Goal: Task Accomplishment & Management: Manage account settings

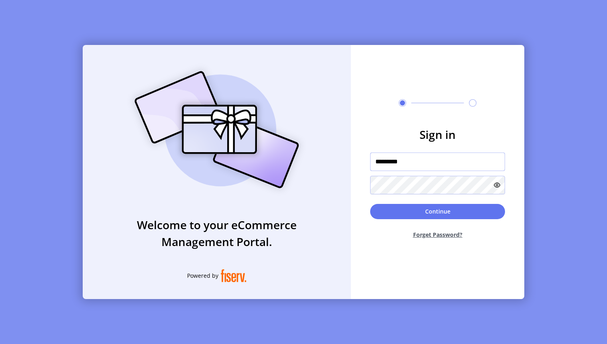
drag, startPoint x: 437, startPoint y: 159, endPoint x: 355, endPoint y: 152, distance: 82.3
click at [355, 152] on form "Sign in ********* Continue Forget Password?" at bounding box center [437, 185] width 173 height 119
type input "**********"
click at [416, 207] on button "Continue" at bounding box center [437, 211] width 135 height 15
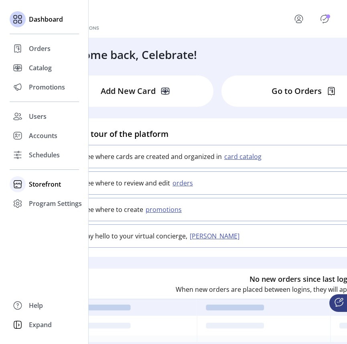
click at [45, 181] on span "Storefront" at bounding box center [45, 184] width 32 height 10
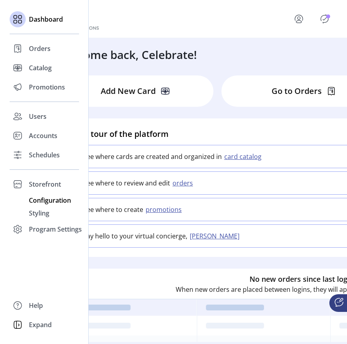
click at [55, 201] on span "Configuration" at bounding box center [50, 201] width 42 height 10
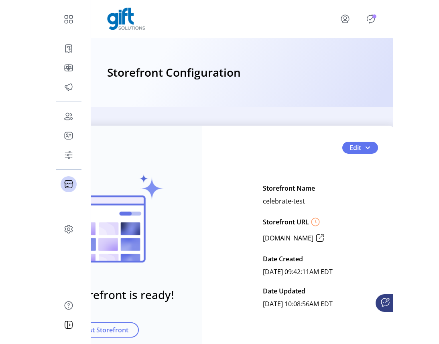
scroll to position [1, 51]
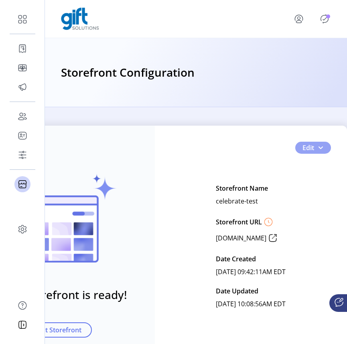
click at [318, 145] on span "button" at bounding box center [321, 148] width 6 height 6
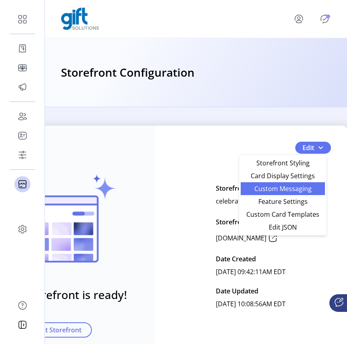
click at [288, 191] on span "Custom Messaging" at bounding box center [283, 188] width 75 height 6
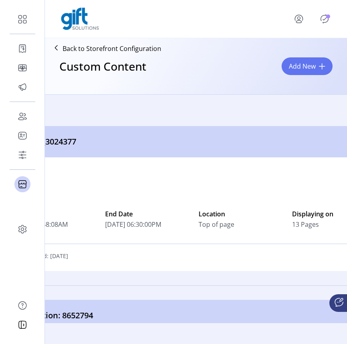
click at [328, 137] on div "Custom_3024377" at bounding box center [196, 141] width 401 height 31
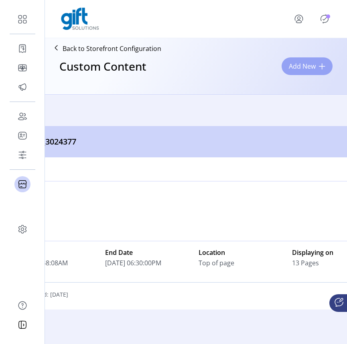
click at [320, 64] on span at bounding box center [322, 66] width 6 height 6
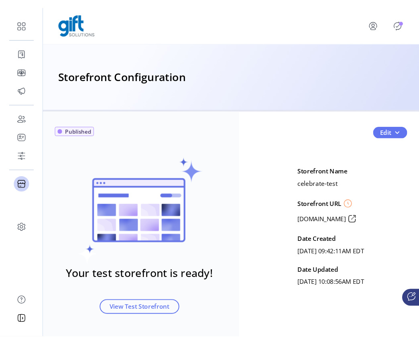
scroll to position [19, 0]
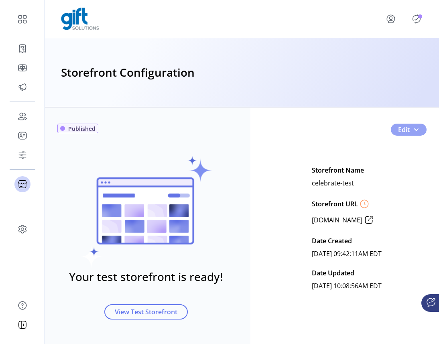
click at [417, 129] on span "button" at bounding box center [416, 129] width 6 height 6
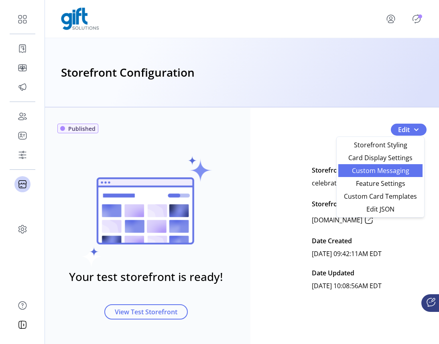
click at [377, 170] on span "Custom Messaging" at bounding box center [380, 170] width 75 height 6
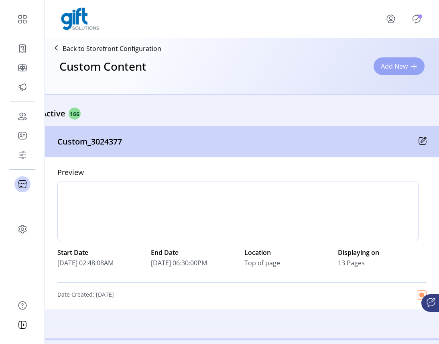
click at [397, 62] on button "Add New" at bounding box center [399, 66] width 51 height 18
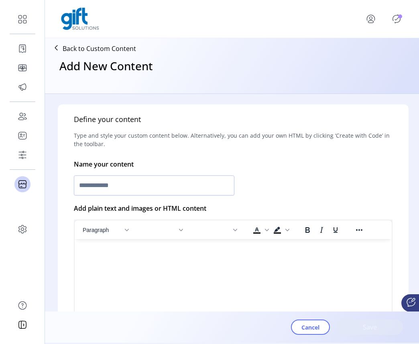
scroll to position [147, 0]
click at [226, 185] on input "text" at bounding box center [154, 185] width 161 height 20
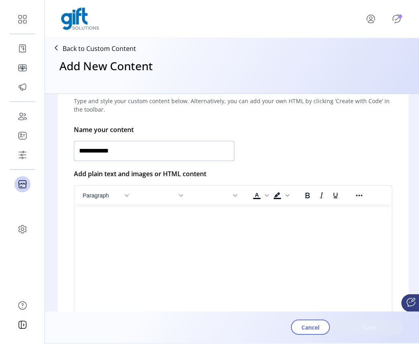
scroll to position [187, 0]
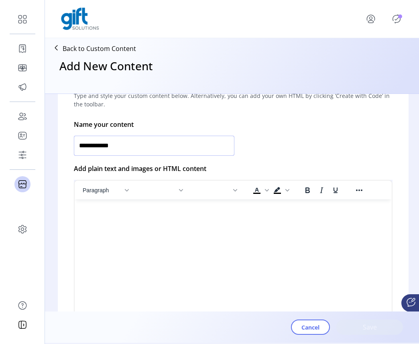
type input "**********"
click at [210, 206] on html at bounding box center [233, 203] width 317 height 6
click at [172, 206] on html at bounding box center [233, 203] width 317 height 6
click at [251, 212] on icon "Insert/edit image" at bounding box center [250, 211] width 10 height 10
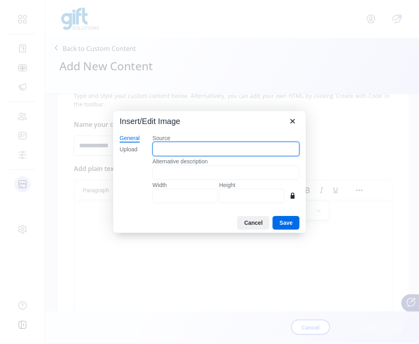
click at [228, 156] on input "Source" at bounding box center [226, 149] width 147 height 14
click at [208, 151] on input "Source" at bounding box center [226, 149] width 147 height 14
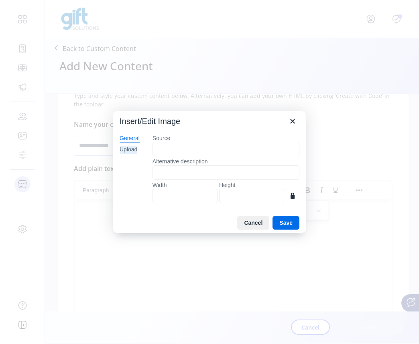
click at [131, 148] on div "Upload" at bounding box center [129, 150] width 18 height 8
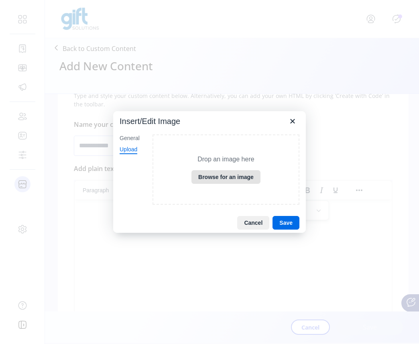
click at [215, 175] on button "Browse for an image" at bounding box center [226, 177] width 69 height 14
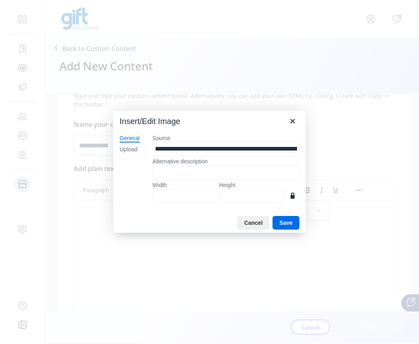
type input "****"
type input "***"
click at [290, 224] on button "Save" at bounding box center [286, 223] width 27 height 14
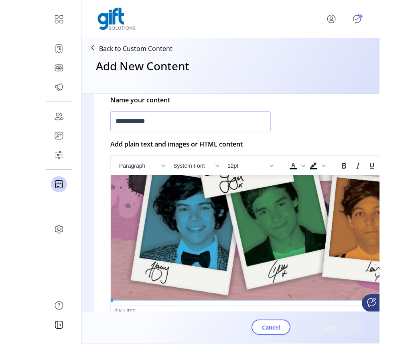
scroll to position [153, 6]
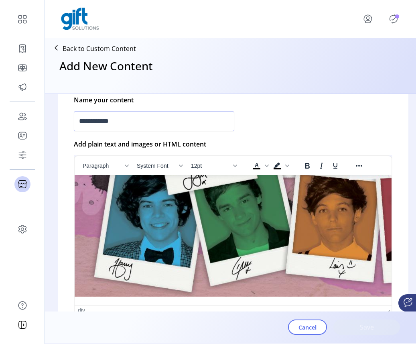
click at [290, 302] on html at bounding box center [226, 163] width 317 height 283
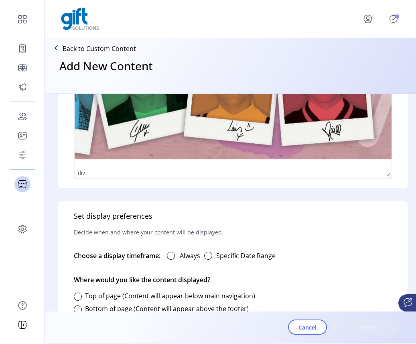
scroll to position [360, 0]
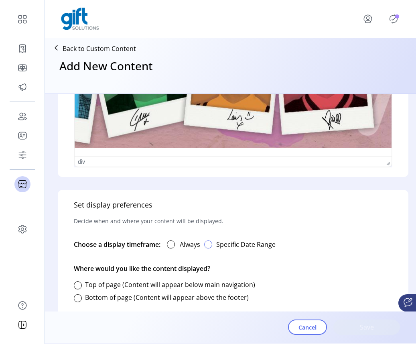
click at [212, 243] on div "button" at bounding box center [208, 244] width 8 height 8
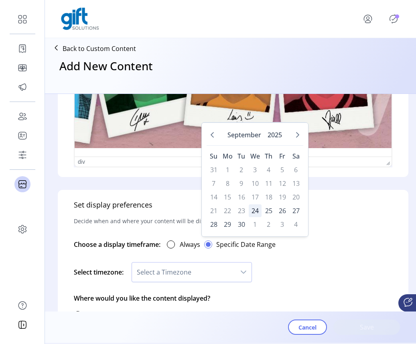
click at [259, 213] on span "24" at bounding box center [255, 210] width 13 height 13
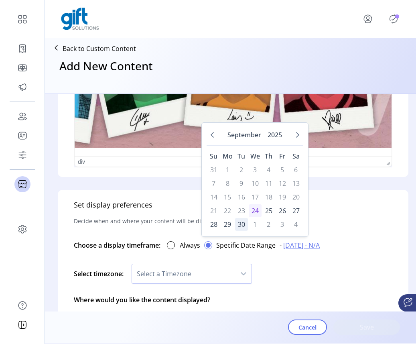
click at [243, 225] on span "30" at bounding box center [241, 224] width 13 height 13
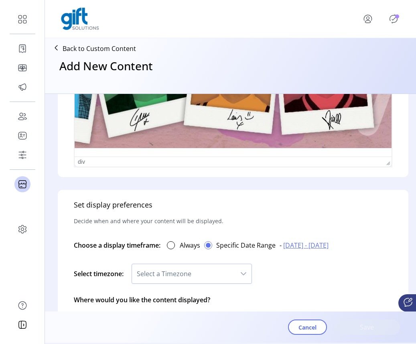
click at [245, 271] on icon "dropdown trigger" at bounding box center [243, 274] width 6 height 6
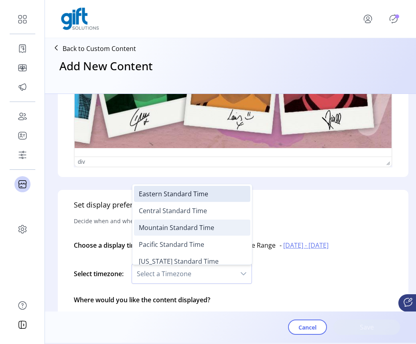
click at [229, 229] on li "Mountain Standard Time" at bounding box center [192, 228] width 116 height 16
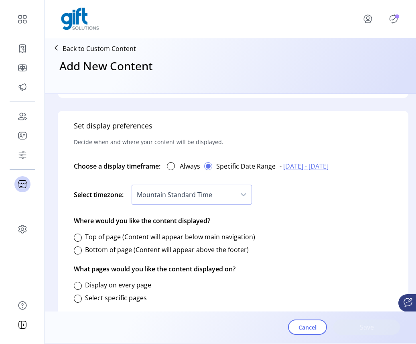
scroll to position [462, 0]
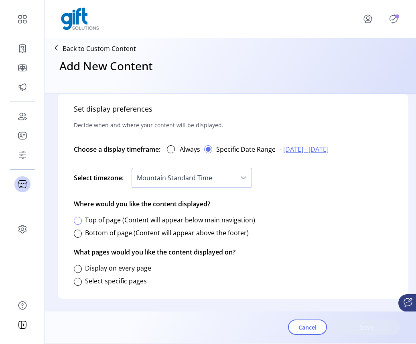
click at [78, 217] on div at bounding box center [78, 221] width 8 height 8
click at [77, 278] on div at bounding box center [78, 282] width 8 height 8
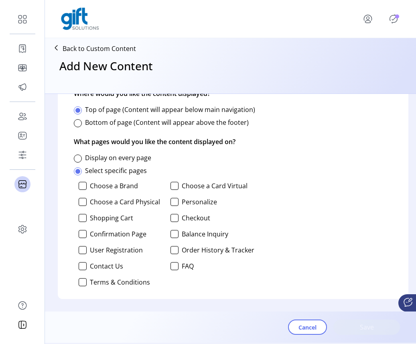
scroll to position [567, 0]
click at [175, 214] on div at bounding box center [175, 218] width 8 height 8
click at [370, 327] on span "Save" at bounding box center [367, 327] width 46 height 10
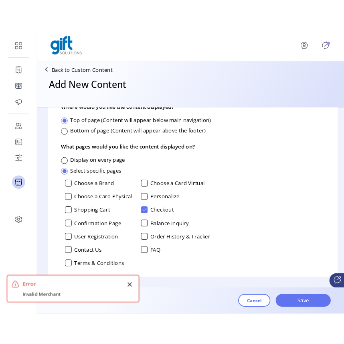
scroll to position [383, 0]
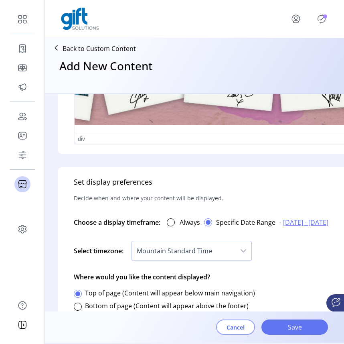
click at [240, 326] on span "Cancel" at bounding box center [236, 327] width 18 height 8
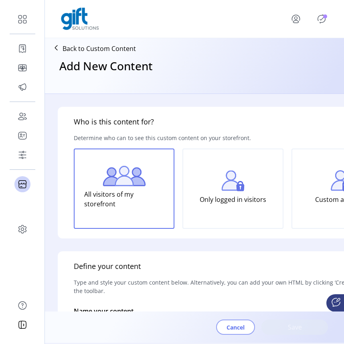
click at [232, 327] on span "Cancel" at bounding box center [236, 327] width 18 height 8
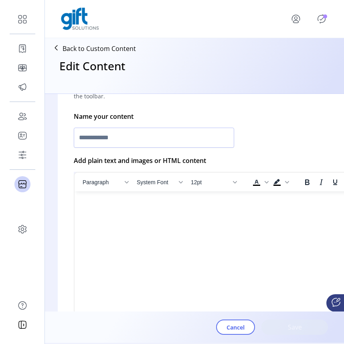
type input "**********"
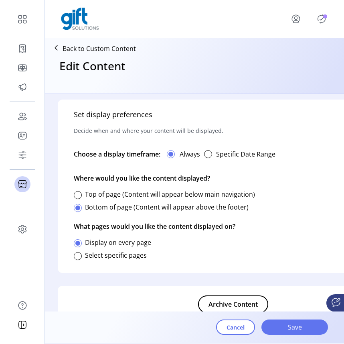
scroll to position [448, 0]
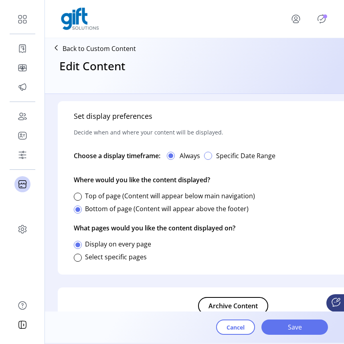
click at [210, 155] on div "button" at bounding box center [208, 156] width 8 height 8
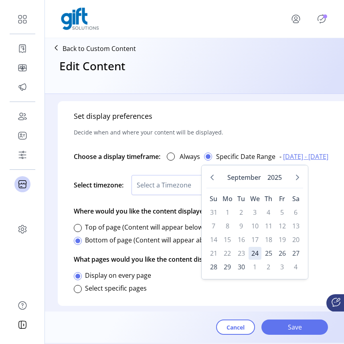
scroll to position [4, 2]
click at [318, 237] on div "Set display preferences Decide when and where your content will be displayed. C…" at bounding box center [233, 203] width 351 height 205
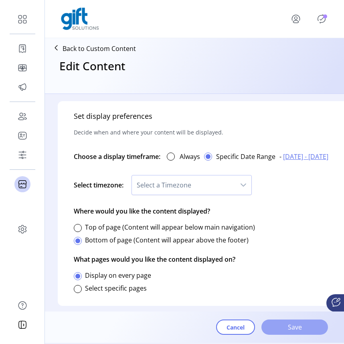
click at [298, 329] on span "Save" at bounding box center [295, 327] width 46 height 10
click at [234, 184] on span "Select a Timezone" at bounding box center [184, 184] width 104 height 19
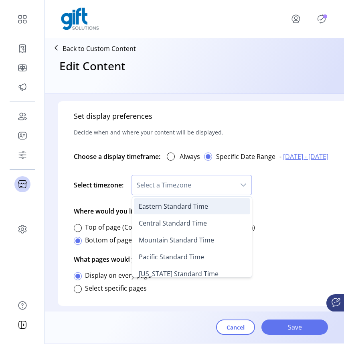
click at [184, 212] on li "Eastern Standard Time" at bounding box center [192, 206] width 116 height 16
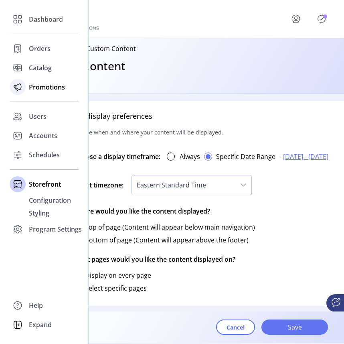
click at [39, 86] on span "Promotions" at bounding box center [47, 87] width 36 height 10
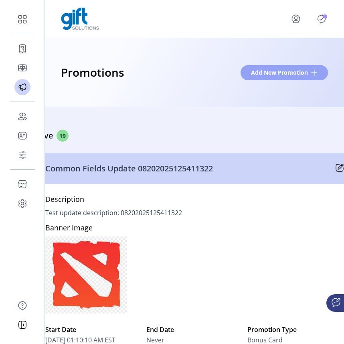
click at [312, 69] on button "Add New Promotion" at bounding box center [285, 72] width 88 height 15
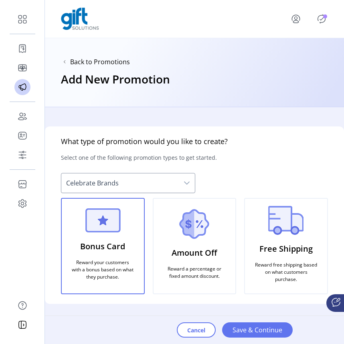
click at [187, 183] on icon "dropdown trigger" at bounding box center [187, 183] width 6 height 6
click at [271, 153] on div "What type of promotion would you like to create? Select one of the following pr…" at bounding box center [195, 214] width 300 height 177
click at [282, 170] on div "What type of promotion would you like to create? Select one of the following pr…" at bounding box center [195, 214] width 300 height 177
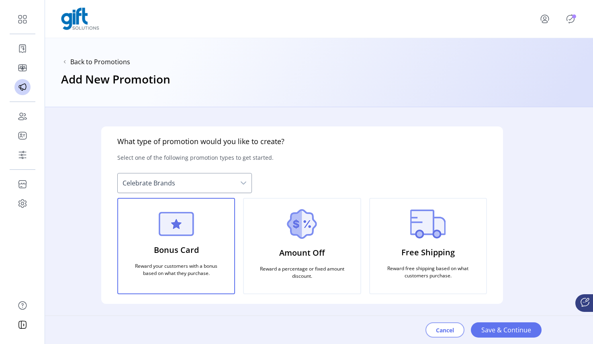
click at [344, 333] on span "Cancel" at bounding box center [445, 330] width 18 height 8
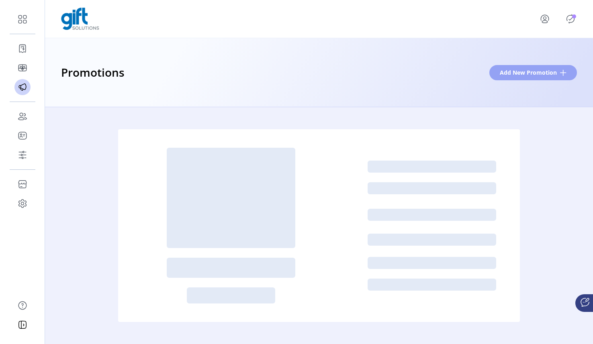
click at [344, 72] on span at bounding box center [563, 72] width 6 height 6
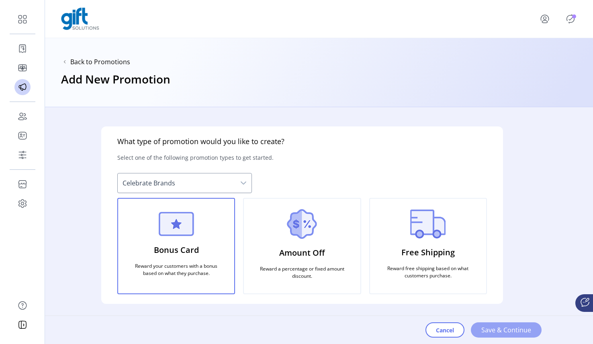
click at [344, 329] on span "Save & Continue" at bounding box center [506, 330] width 50 height 10
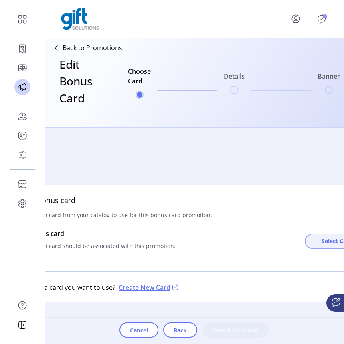
click at [329, 245] on button "Select Card" at bounding box center [342, 241] width 74 height 15
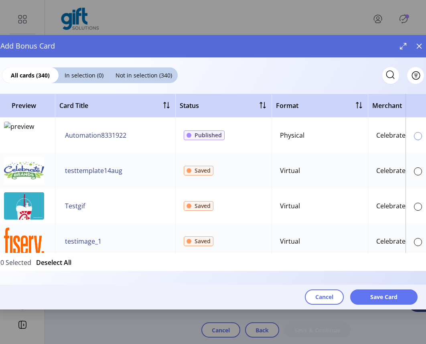
click at [344, 137] on div at bounding box center [418, 136] width 8 height 8
click at [344, 171] on div at bounding box center [418, 171] width 8 height 8
click at [344, 298] on span "Save Card" at bounding box center [384, 297] width 27 height 8
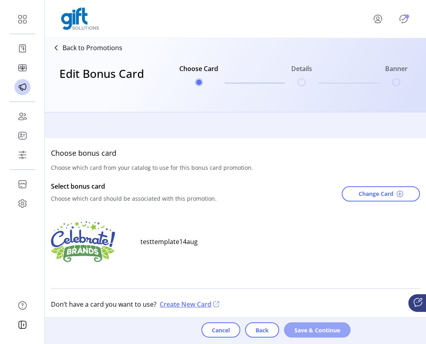
click at [308, 330] on span "Save & Continue" at bounding box center [318, 330] width 46 height 8
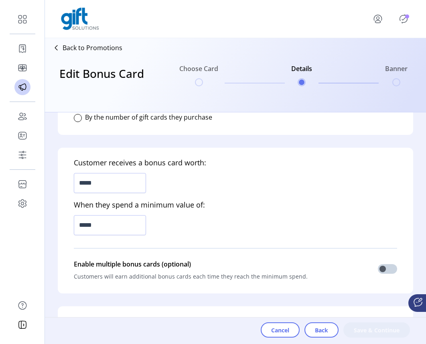
scroll to position [232, 0]
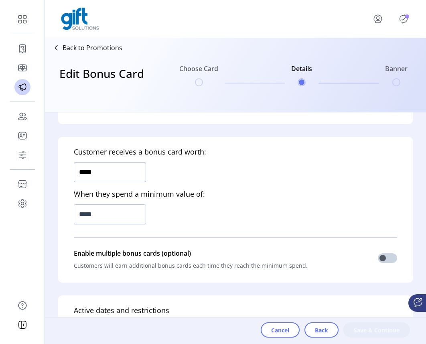
click at [87, 172] on input "*****" at bounding box center [110, 172] width 72 height 20
type input "*****"
click at [86, 214] on input "*****" at bounding box center [110, 214] width 72 height 20
type input "*******"
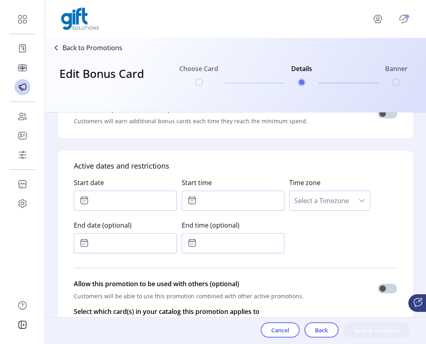
scroll to position [384, 0]
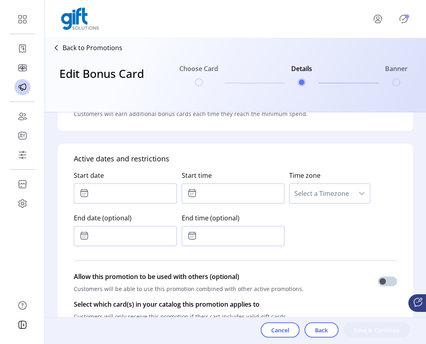
click at [116, 194] on input "text" at bounding box center [125, 193] width 103 height 20
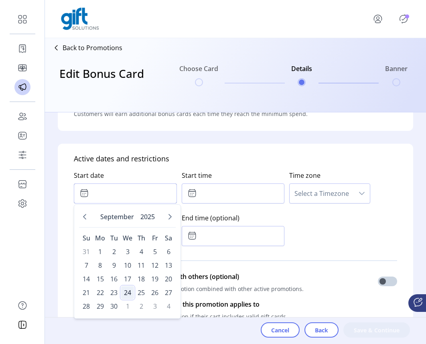
click at [126, 293] on span "24" at bounding box center [127, 292] width 13 height 13
type input "**********"
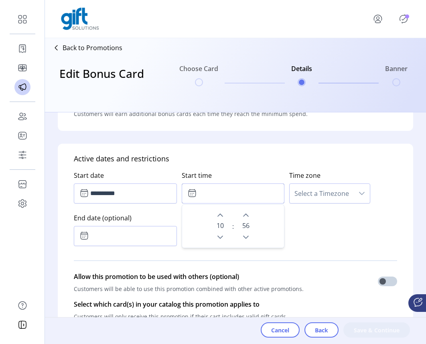
click at [236, 190] on input "text" at bounding box center [233, 193] width 103 height 20
click at [245, 215] on icon "Next Minute" at bounding box center [246, 215] width 6 height 3
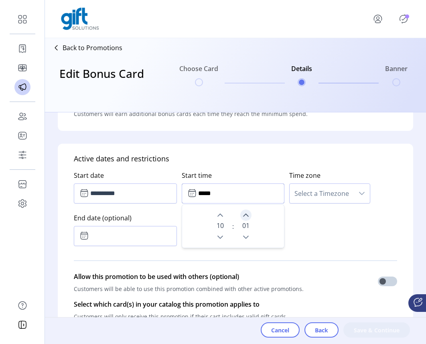
click at [245, 215] on icon "Next Minute" at bounding box center [246, 215] width 6 height 3
click at [244, 236] on icon "Previous Minute" at bounding box center [246, 237] width 6 height 6
click at [244, 213] on icon "Next Minute" at bounding box center [246, 215] width 6 height 6
type input "*****"
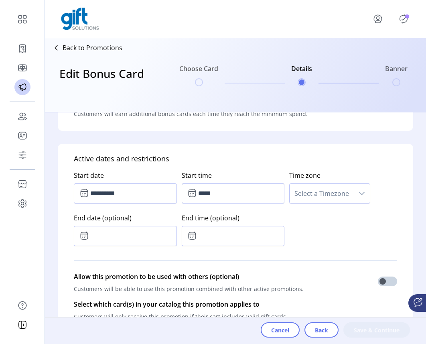
click at [316, 231] on div "**********" at bounding box center [236, 206] width 324 height 85
click at [332, 194] on span "Select a Timezone" at bounding box center [322, 193] width 64 height 19
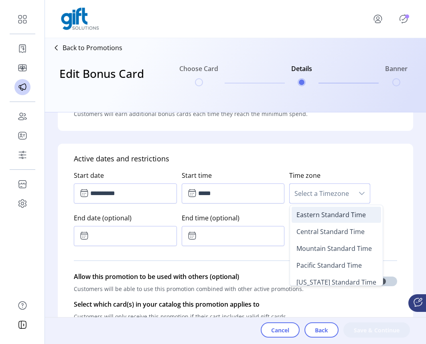
click at [328, 216] on span "Eastern Standard Time" at bounding box center [331, 214] width 69 height 9
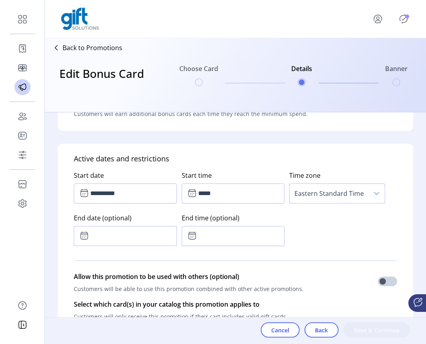
click at [129, 240] on input "text" at bounding box center [125, 236] width 103 height 20
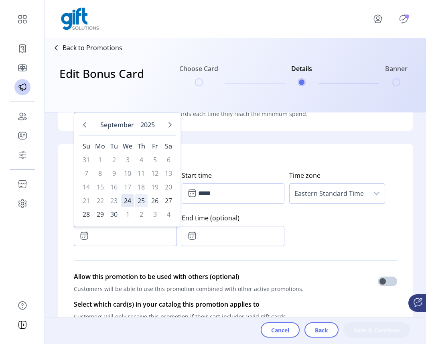
click at [141, 202] on span "25" at bounding box center [141, 200] width 13 height 13
type input "**********"
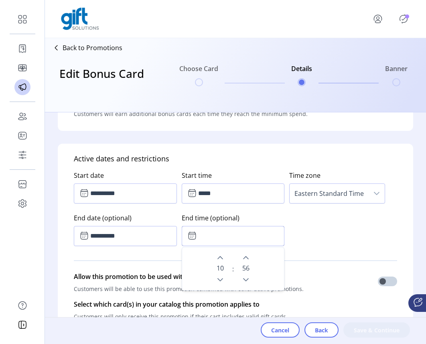
click at [220, 238] on input "text" at bounding box center [233, 236] width 103 height 20
click at [244, 278] on icon "Previous Minute" at bounding box center [246, 280] width 6 height 6
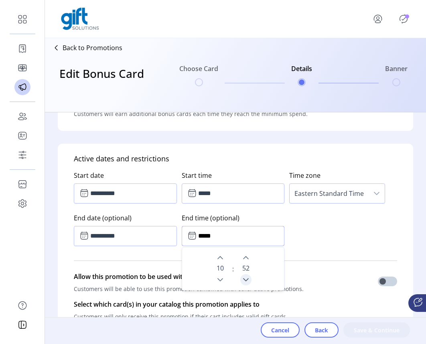
click at [244, 278] on icon "Previous Minute" at bounding box center [246, 280] width 6 height 6
click at [245, 259] on icon "Next Minute" at bounding box center [246, 258] width 6 height 6
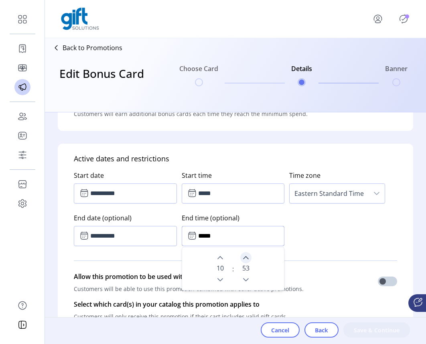
click at [245, 259] on icon "Next Minute" at bounding box center [246, 258] width 6 height 6
click at [221, 255] on icon "Next Hour" at bounding box center [220, 258] width 6 height 6
click at [245, 258] on icon "Next Minute" at bounding box center [246, 258] width 6 height 6
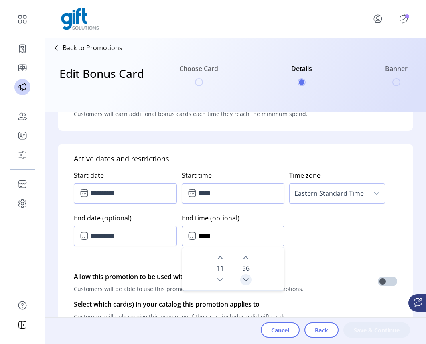
click at [244, 281] on icon "Previous Minute" at bounding box center [246, 279] width 6 height 3
type input "*****"
click at [316, 253] on p-divider at bounding box center [236, 260] width 324 height 22
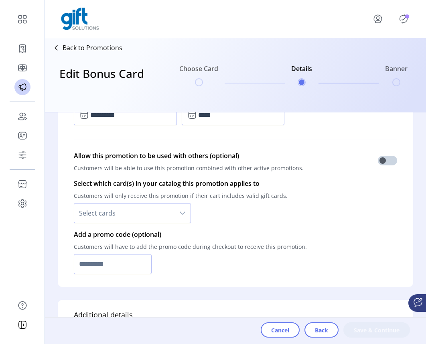
scroll to position [505, 0]
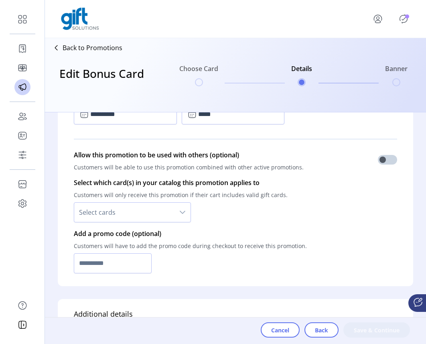
click at [182, 213] on icon "dropdown trigger" at bounding box center [183, 212] width 6 height 3
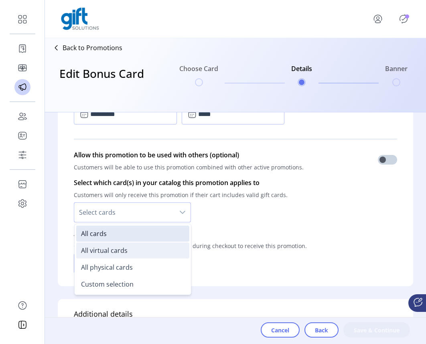
click at [150, 249] on li "All virtual cards" at bounding box center [132, 251] width 113 height 16
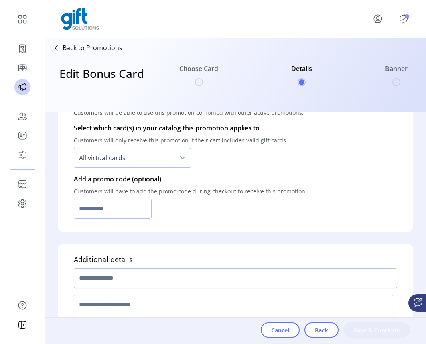
scroll to position [584, 0]
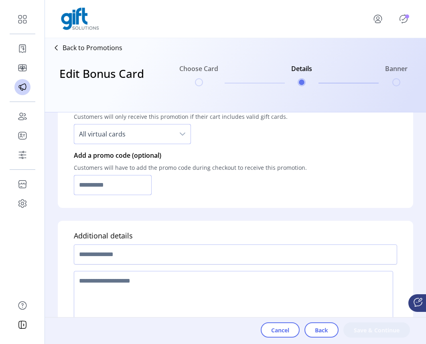
click at [144, 182] on input "text" at bounding box center [113, 185] width 78 height 20
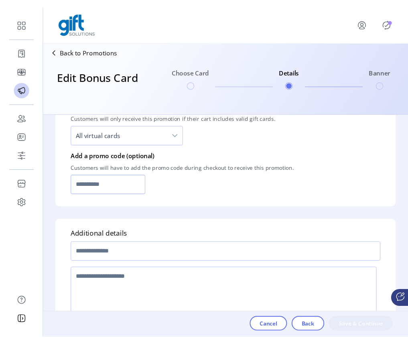
scroll to position [614, 0]
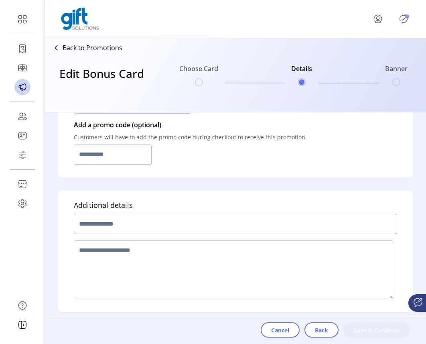
click at [187, 230] on input "text" at bounding box center [236, 224] width 324 height 20
type input "******"
click at [158, 267] on textarea at bounding box center [234, 269] width 320 height 59
type textarea "********"
click at [344, 332] on span "Save & Continue" at bounding box center [377, 330] width 46 height 8
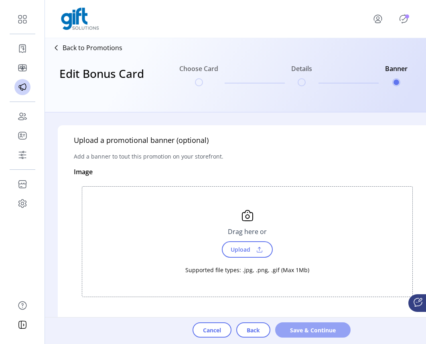
click at [324, 332] on span "Save & Continue" at bounding box center [313, 330] width 55 height 8
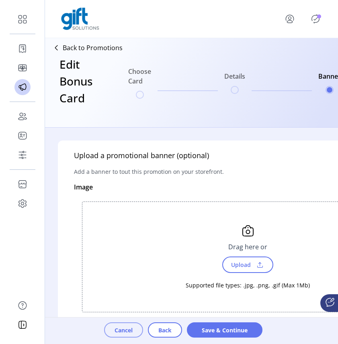
click at [125, 330] on span "Cancel" at bounding box center [123, 330] width 18 height 8
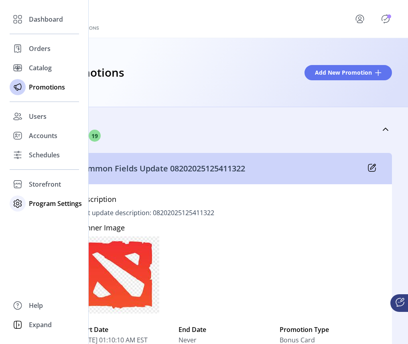
click at [25, 206] on div at bounding box center [18, 203] width 16 height 19
click at [45, 180] on span "Storefront" at bounding box center [45, 184] width 32 height 10
click at [44, 202] on span "Configuration" at bounding box center [50, 201] width 42 height 10
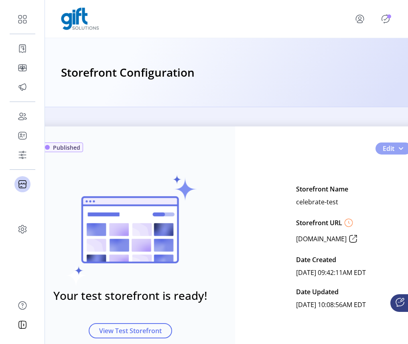
click at [344, 148] on span "button" at bounding box center [401, 148] width 6 height 6
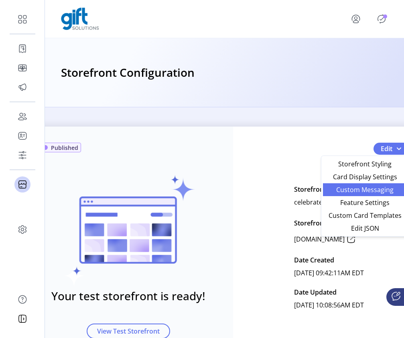
click at [344, 193] on span "Custom Messaging" at bounding box center [365, 189] width 75 height 6
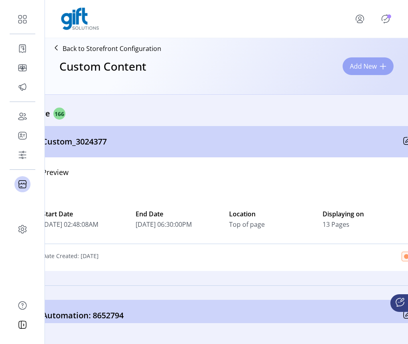
click at [344, 66] on span at bounding box center [383, 66] width 6 height 6
click at [344, 69] on span "Add New" at bounding box center [363, 66] width 27 height 10
click at [344, 66] on span at bounding box center [383, 66] width 6 height 6
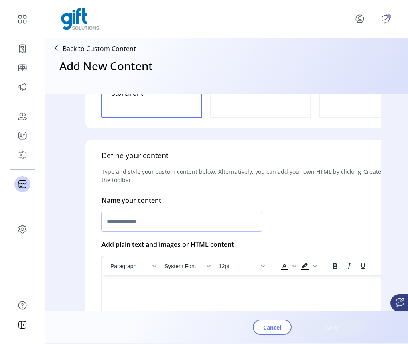
scroll to position [124, 0]
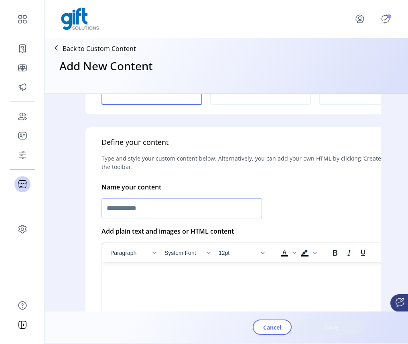
click at [241, 212] on input "text" at bounding box center [182, 208] width 161 height 20
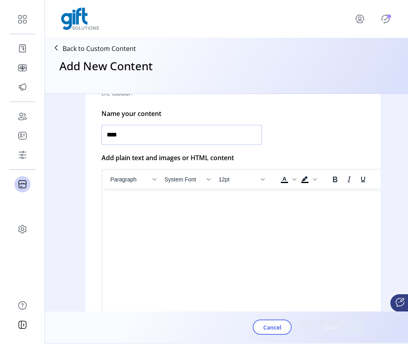
scroll to position [215, 0]
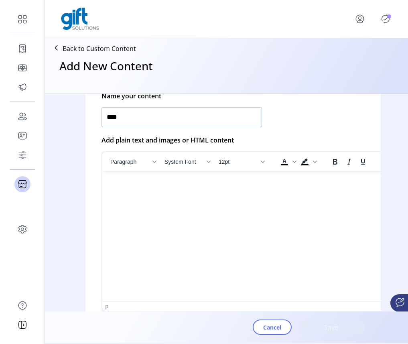
type input "****"
click at [214, 177] on html at bounding box center [260, 174] width 317 height 6
click at [198, 177] on html at bounding box center [260, 174] width 317 height 6
click at [279, 177] on html at bounding box center [260, 174] width 317 height 6
click at [285, 163] on icon "Text color Black" at bounding box center [285, 162] width 10 height 10
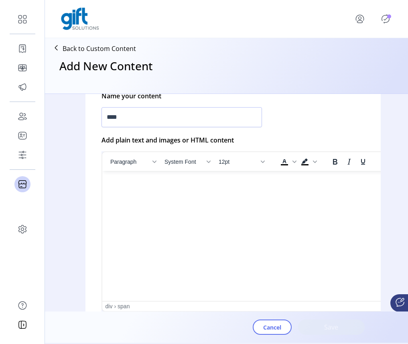
click at [253, 183] on div "﻿" at bounding box center [260, 181] width 304 height 9
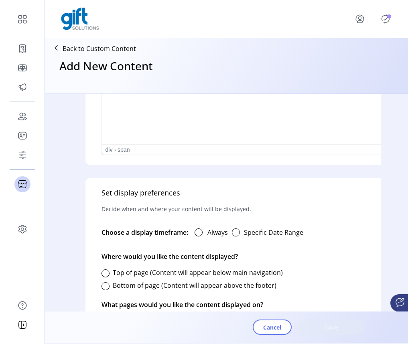
scroll to position [380, 0]
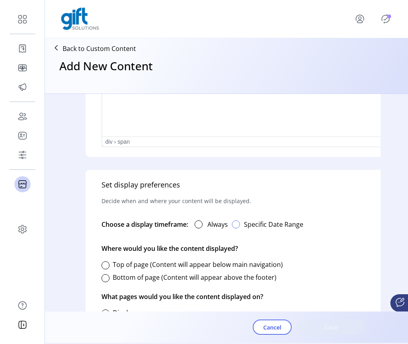
click at [238, 224] on div "button" at bounding box center [236, 224] width 8 height 8
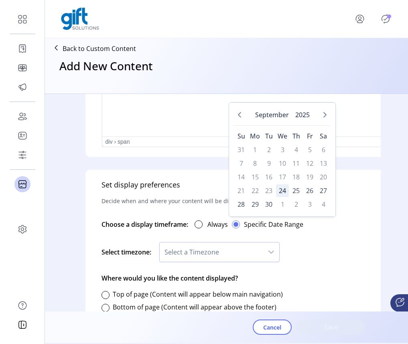
click at [285, 189] on span "24" at bounding box center [282, 190] width 13 height 13
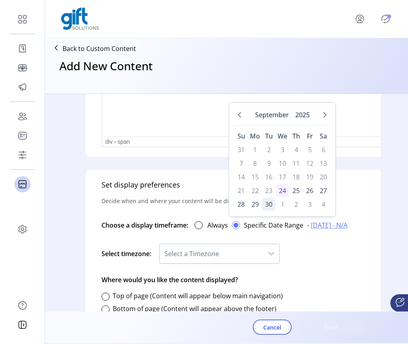
click at [269, 205] on span "30" at bounding box center [269, 204] width 13 height 13
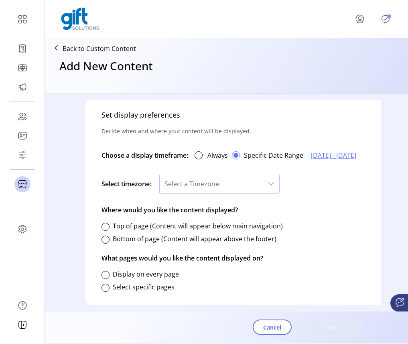
scroll to position [462, 0]
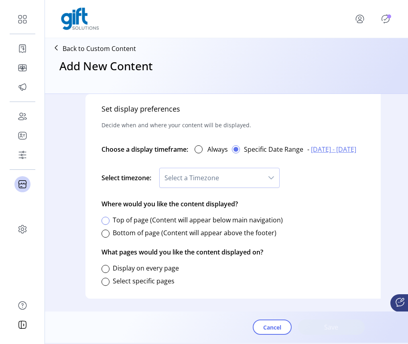
click at [106, 217] on div at bounding box center [106, 221] width 8 height 8
click at [108, 265] on div at bounding box center [106, 269] width 8 height 8
click at [342, 329] on span "Save" at bounding box center [332, 327] width 46 height 10
click at [269, 168] on div "dropdown trigger" at bounding box center [271, 177] width 16 height 19
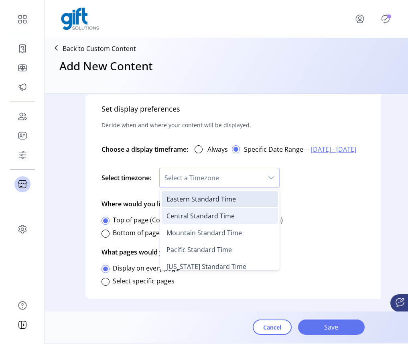
click at [225, 214] on span "Central Standard Time" at bounding box center [201, 216] width 68 height 9
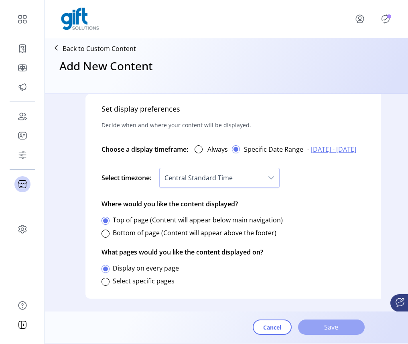
click at [340, 327] on span "Save" at bounding box center [332, 327] width 46 height 10
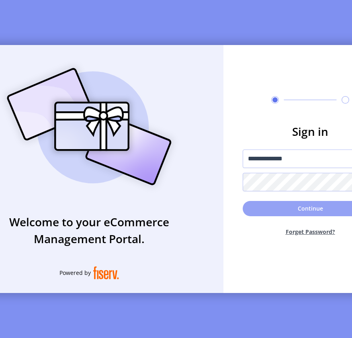
click at [281, 210] on button "Continue" at bounding box center [310, 208] width 135 height 15
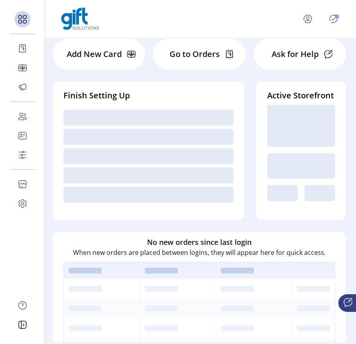
scroll to position [44, 0]
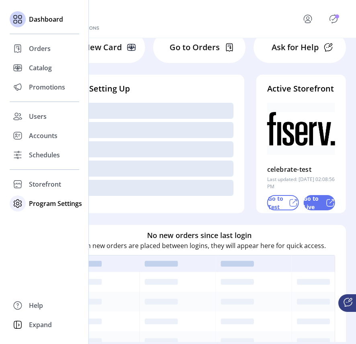
click at [49, 203] on span "Program Settings" at bounding box center [55, 204] width 53 height 10
click at [49, 218] on span "Templates" at bounding box center [45, 220] width 32 height 10
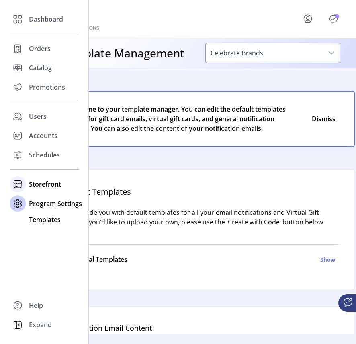
click at [47, 183] on span "Storefront" at bounding box center [45, 184] width 32 height 10
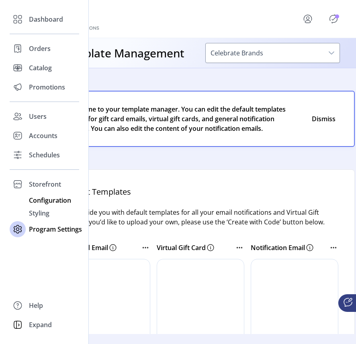
click at [46, 200] on span "Configuration" at bounding box center [50, 201] width 42 height 10
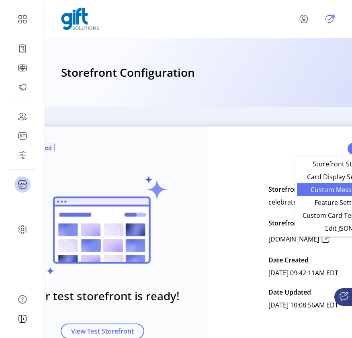
click at [334, 192] on span "Custom Messaging" at bounding box center [339, 189] width 75 height 6
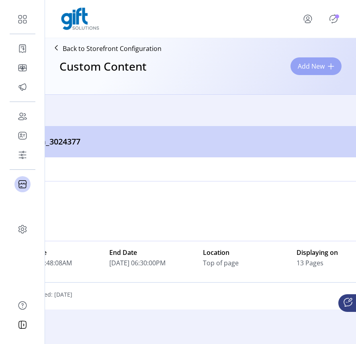
click at [333, 64] on span at bounding box center [331, 66] width 6 height 6
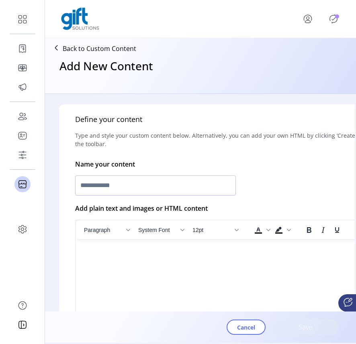
scroll to position [149, 0]
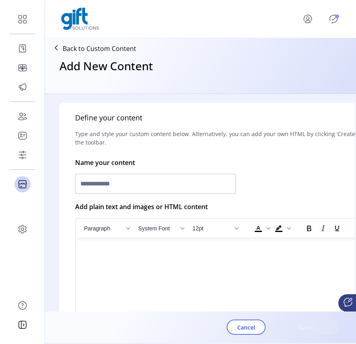
click at [188, 185] on input "text" at bounding box center [155, 184] width 161 height 20
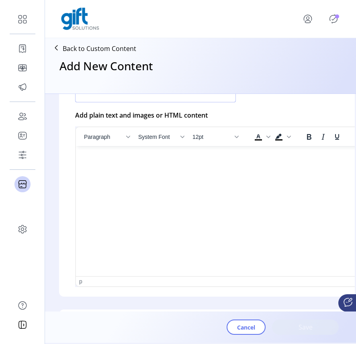
scroll to position [246, 0]
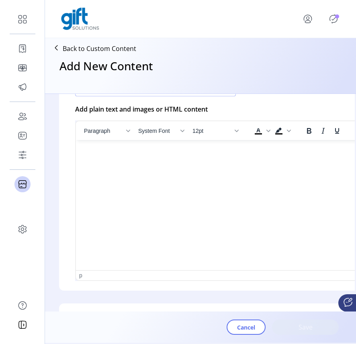
type input "****"
click at [184, 147] on html at bounding box center [234, 143] width 317 height 6
click at [175, 147] on html at bounding box center [234, 143] width 317 height 6
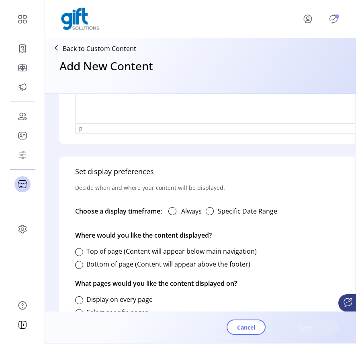
scroll to position [431, 0]
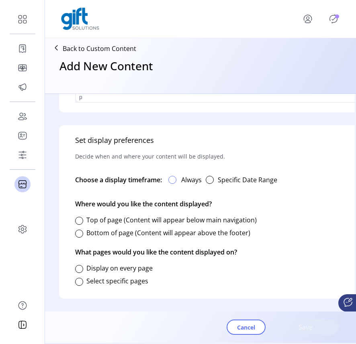
click at [173, 176] on div at bounding box center [172, 180] width 8 height 8
click at [80, 217] on div at bounding box center [79, 221] width 8 height 8
click at [80, 265] on div at bounding box center [79, 269] width 8 height 8
click at [316, 328] on span "Save" at bounding box center [305, 327] width 46 height 10
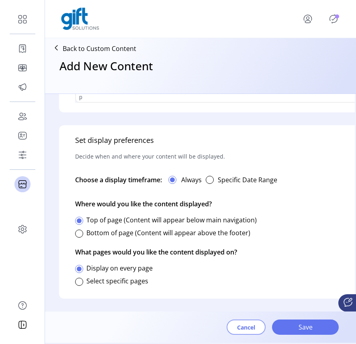
click at [242, 326] on span "Cancel" at bounding box center [246, 327] width 18 height 8
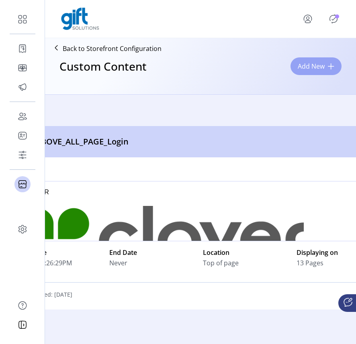
click at [330, 61] on button "Add New" at bounding box center [315, 66] width 51 height 18
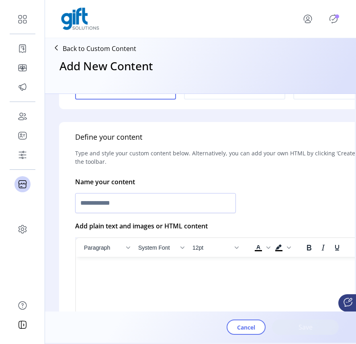
scroll to position [138, 0]
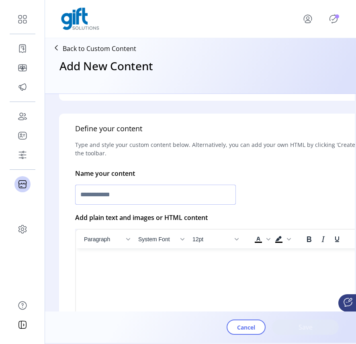
click at [194, 190] on input "text" at bounding box center [155, 195] width 161 height 20
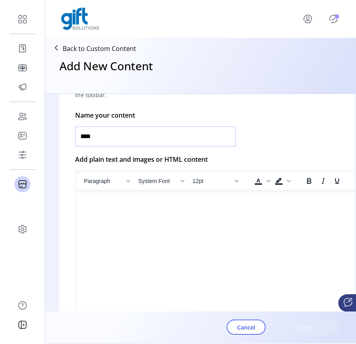
scroll to position [227, 0]
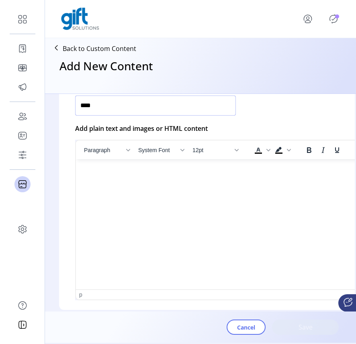
type input "****"
click at [172, 166] on html at bounding box center [234, 162] width 317 height 6
click at [196, 165] on html at bounding box center [234, 162] width 317 height 6
click at [193, 166] on html at bounding box center [234, 162] width 317 height 6
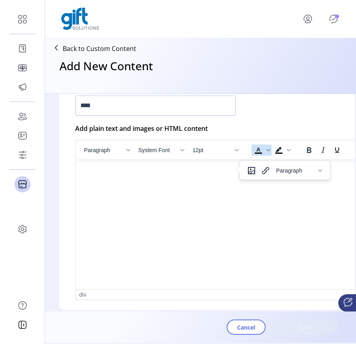
click at [259, 149] on icon "Text color Black" at bounding box center [258, 150] width 4 height 4
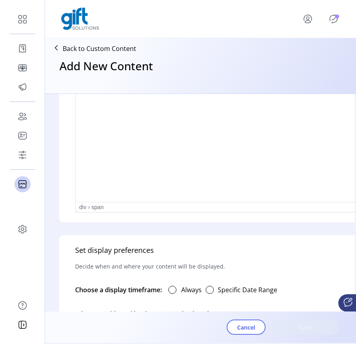
scroll to position [431, 0]
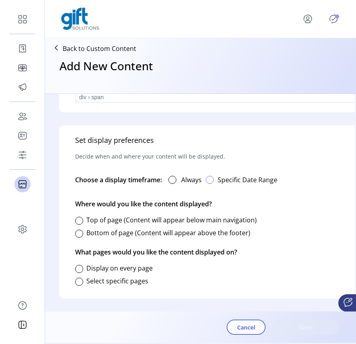
click at [213, 176] on div "button" at bounding box center [210, 180] width 8 height 8
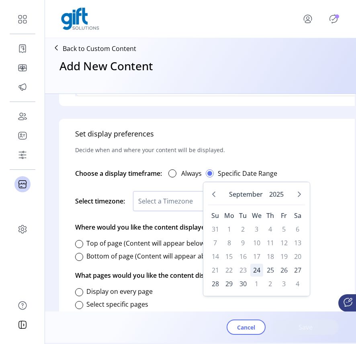
click at [258, 269] on span "24" at bounding box center [256, 270] width 13 height 13
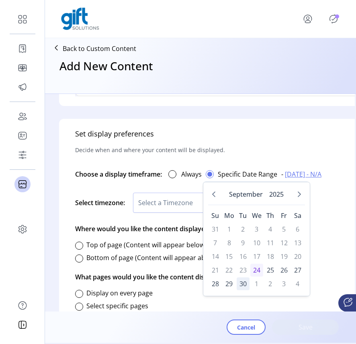
click at [244, 282] on span "30" at bounding box center [242, 283] width 13 height 13
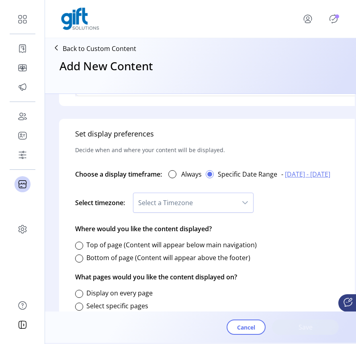
click at [248, 202] on icon "dropdown trigger" at bounding box center [245, 203] width 6 height 6
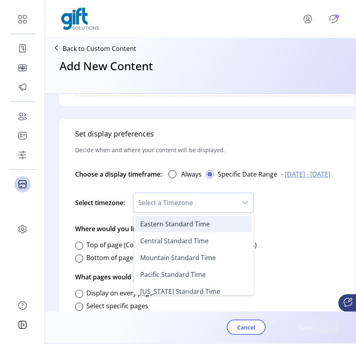
click at [212, 228] on li "Eastern Standard Time" at bounding box center [193, 224] width 116 height 16
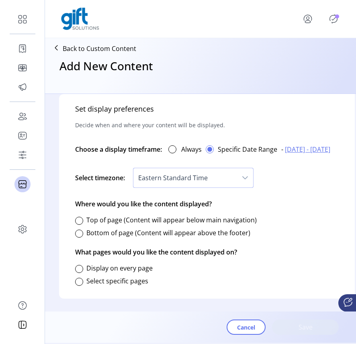
scroll to position [462, 0]
click at [81, 217] on div at bounding box center [79, 221] width 8 height 8
click at [80, 265] on div at bounding box center [79, 269] width 8 height 8
click at [287, 326] on span "Save" at bounding box center [305, 327] width 46 height 10
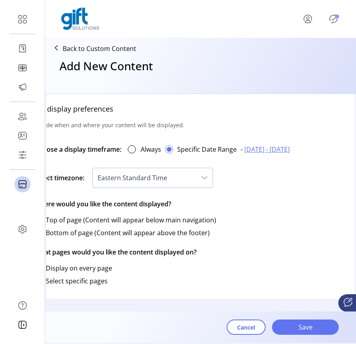
scroll to position [462, 41]
click at [209, 171] on div "dropdown trigger" at bounding box center [204, 177] width 16 height 19
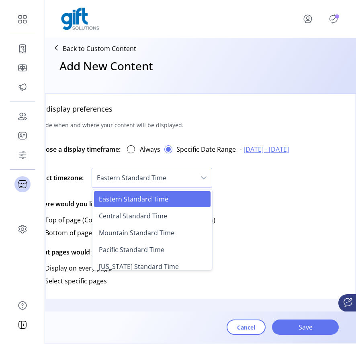
click at [189, 193] on li "Eastern Standard Time" at bounding box center [152, 199] width 116 height 16
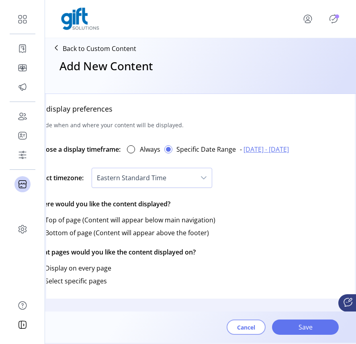
click at [251, 330] on span "Cancel" at bounding box center [246, 327] width 18 height 8
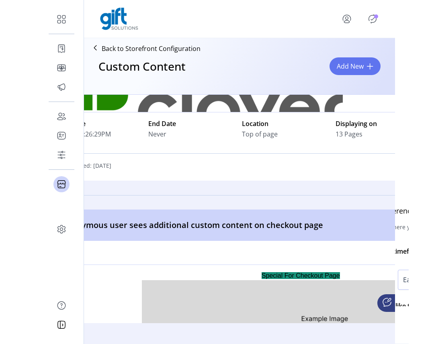
scroll to position [130, 0]
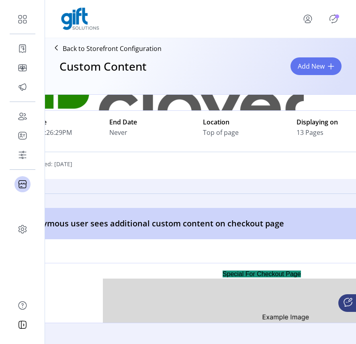
drag, startPoint x: 355, startPoint y: 151, endPoint x: 364, endPoint y: 151, distance: 8.8
click at [355, 151] on html "Dashboard Orders Catalog Promotions Users Accounts Schedules Storefront Configu…" at bounding box center [178, 172] width 356 height 344
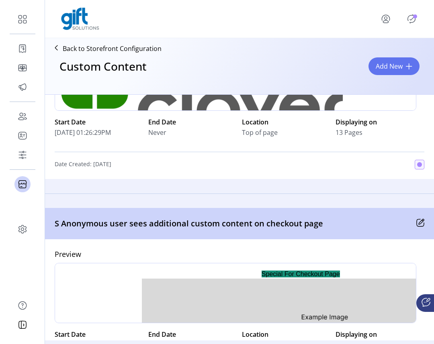
click at [355, 18] on icon "Publisher Panel" at bounding box center [411, 18] width 13 height 13
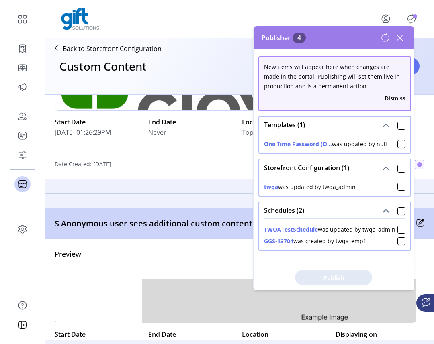
click at [355, 38] on icon at bounding box center [399, 37] width 13 height 13
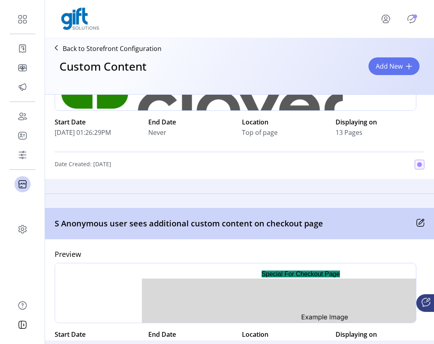
click at [355, 15] on icon "Publisher Panel" at bounding box center [412, 18] width 8 height 9
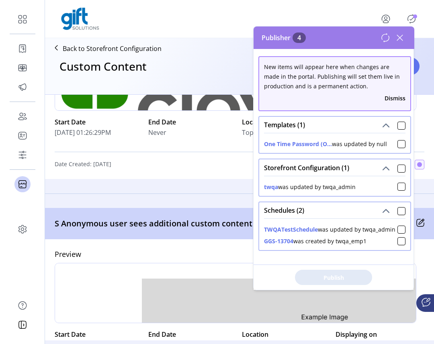
scroll to position [17, 0]
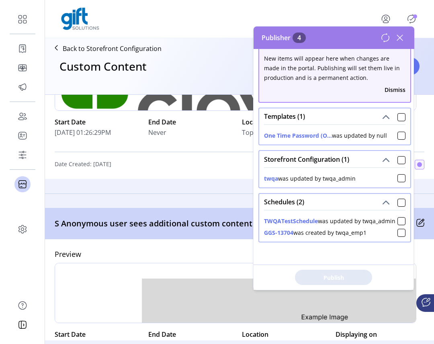
click at [346, 15] on div at bounding box center [239, 19] width 357 height 22
click at [355, 40] on icon at bounding box center [399, 37] width 13 height 13
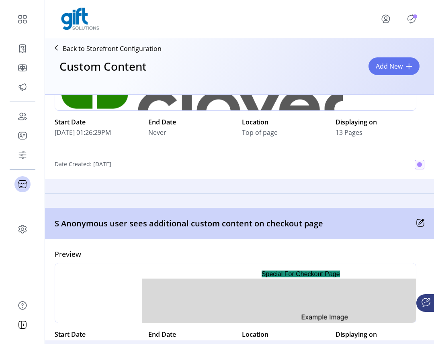
click at [355, 18] on icon "menu" at bounding box center [385, 18] width 3 height 3
click at [355, 57] on span "Sign Out" at bounding box center [369, 54] width 60 height 6
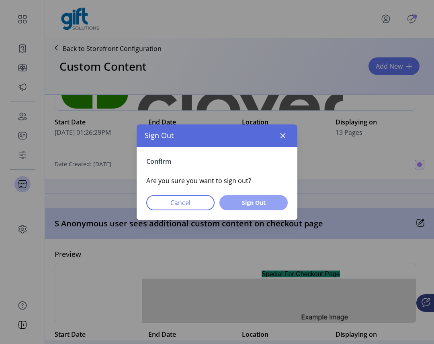
click at [269, 202] on span "Sign Out" at bounding box center [253, 202] width 47 height 8
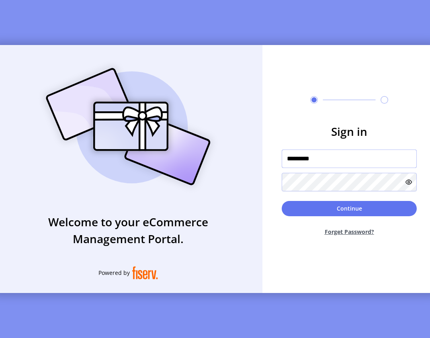
drag, startPoint x: 336, startPoint y: 167, endPoint x: 260, endPoint y: 156, distance: 76.6
click at [260, 156] on div "Welcome to your eCommerce Management Portal. Powered by Sign in ********* Conti…" at bounding box center [215, 169] width 442 height 248
type input "**********"
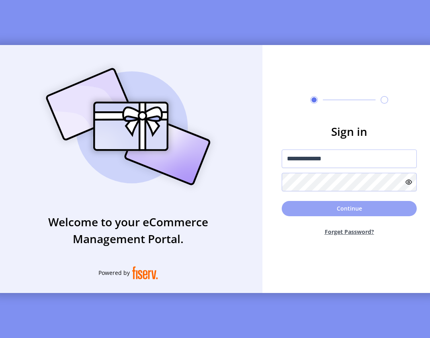
click at [300, 210] on button "Continue" at bounding box center [348, 208] width 135 height 15
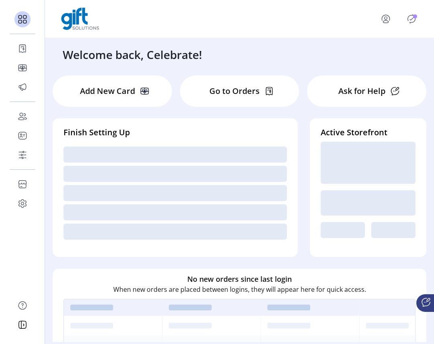
click at [355, 20] on icon "Publisher Panel" at bounding box center [411, 18] width 13 height 13
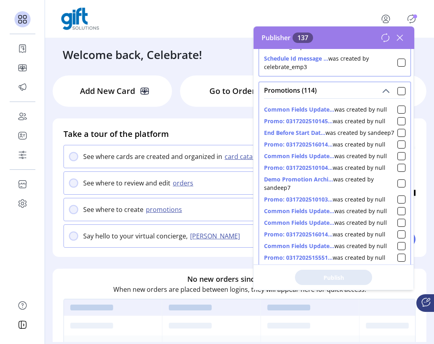
scroll to position [467, 0]
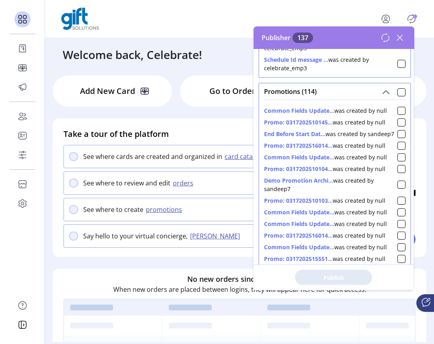
click at [320, 111] on button "Common Fields Update..." at bounding box center [299, 110] width 70 height 8
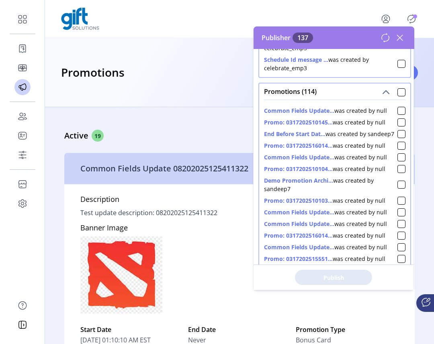
click at [355, 39] on icon at bounding box center [399, 37] width 13 height 13
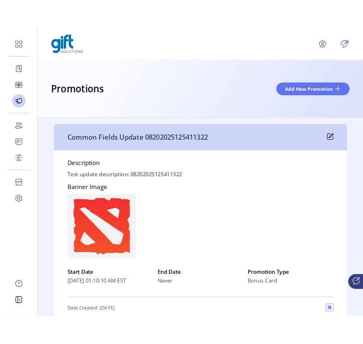
scroll to position [32, 0]
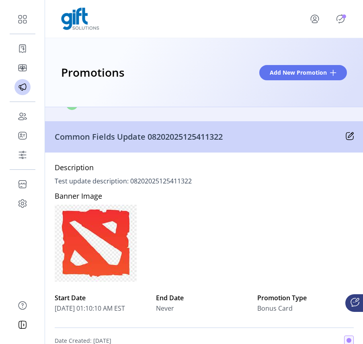
click at [346, 137] on icon at bounding box center [349, 136] width 8 height 8
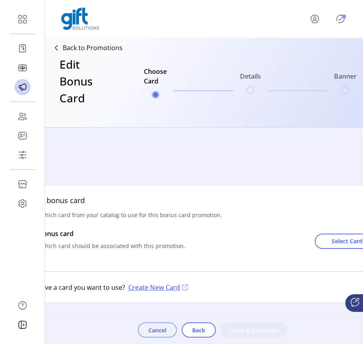
click at [158, 328] on span "Cancel" at bounding box center [157, 330] width 18 height 8
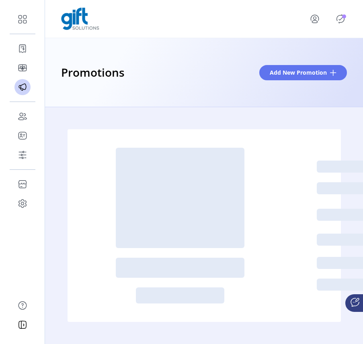
click at [344, 14] on p-badge "Publisher Panel" at bounding box center [344, 16] width 4 height 4
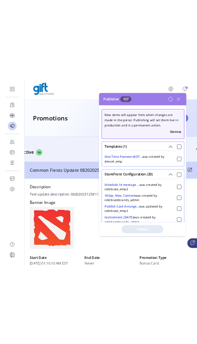
scroll to position [524, 0]
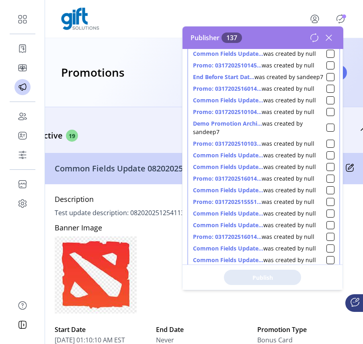
drag, startPoint x: 194, startPoint y: 123, endPoint x: 237, endPoint y: 126, distance: 43.1
drag, startPoint x: 193, startPoint y: 108, endPoint x: 227, endPoint y: 109, distance: 34.2
click at [227, 104] on button "Common Fields Update..." at bounding box center [228, 100] width 70 height 8
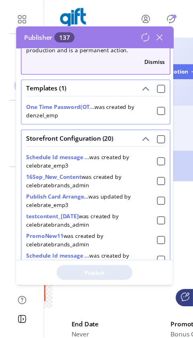
scroll to position [47, 0]
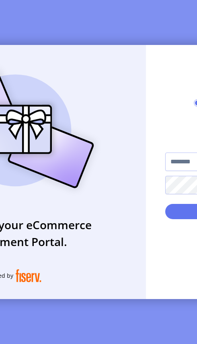
type input "**********"
